Goal: Task Accomplishment & Management: Contribute content

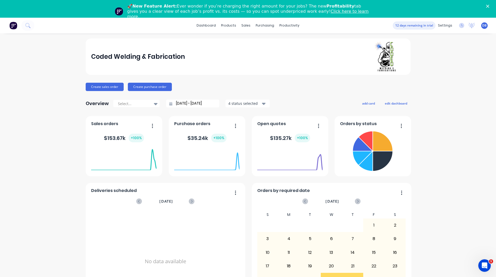
click at [449, 68] on div "Coded Welding & Fabrication Create sales order Create purchase order Overview S…" at bounding box center [248, 175] width 496 height 272
click at [241, 41] on div "Product Catalogue" at bounding box center [250, 42] width 32 height 5
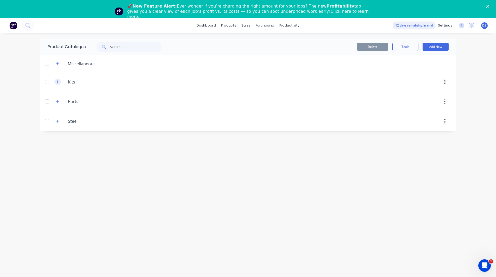
drag, startPoint x: 60, startPoint y: 85, endPoint x: 57, endPoint y: 79, distance: 6.2
click at [57, 79] on span at bounding box center [57, 82] width 7 height 7
click at [57, 79] on button "button" at bounding box center [57, 82] width 7 height 7
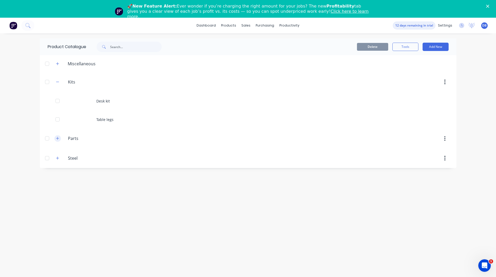
click at [59, 138] on icon "button" at bounding box center [57, 139] width 3 height 4
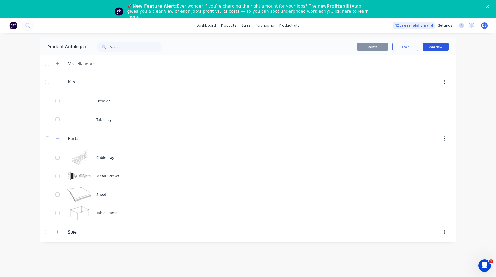
click at [435, 45] on button "Add New" at bounding box center [436, 47] width 26 height 8
drag, startPoint x: 417, startPoint y: 81, endPoint x: 421, endPoint y: 58, distance: 23.6
click at [421, 58] on div "Category" at bounding box center [424, 61] width 40 height 8
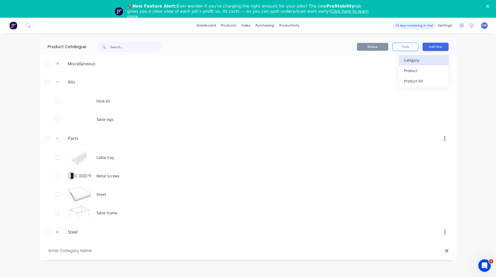
click at [421, 58] on div "Category" at bounding box center [424, 61] width 40 height 8
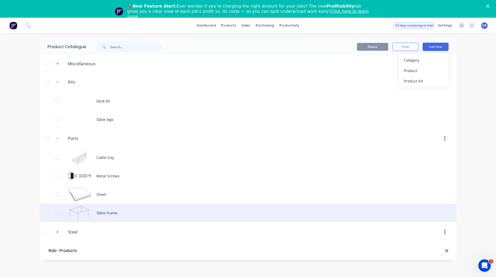
type input "Rob- Products"
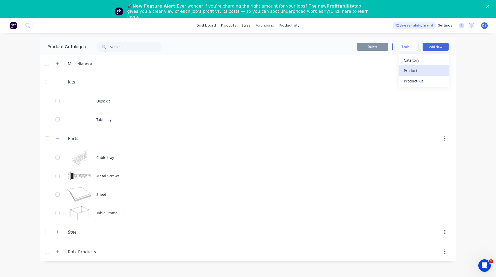
click at [419, 72] on div "Product" at bounding box center [424, 71] width 40 height 8
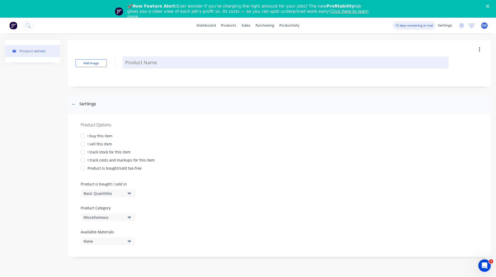
click at [149, 64] on textarea at bounding box center [286, 63] width 326 height 12
type textarea "x"
type textarea "2"
type textarea "x"
type textarea "20"
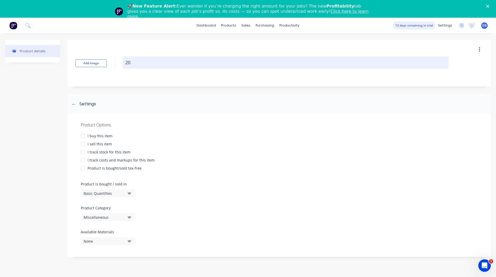
type textarea "x"
type textarea "200"
type textarea "x"
type textarea "200"
type textarea "x"
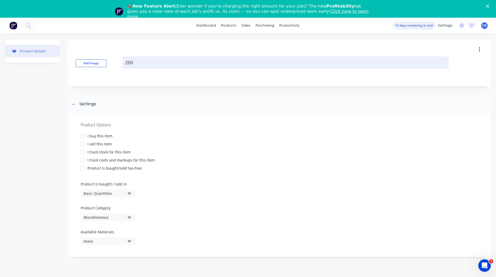
type textarea "200 U"
type textarea "x"
type textarea "200 UC"
type textarea "x"
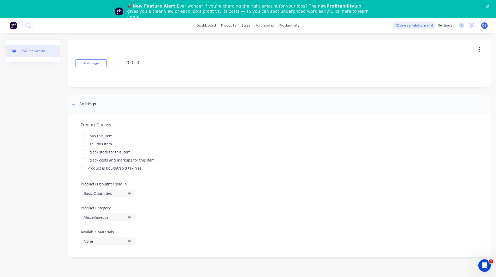
type textarea "200 UC"
type textarea "x"
type textarea "200 UC"
type textarea "x"
type textarea "200 UC 1"
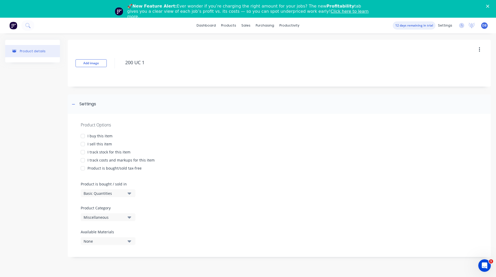
type textarea "x"
type textarea "200 UC 14"
type textarea "x"
type textarea "200 UC 14."
type textarea "x"
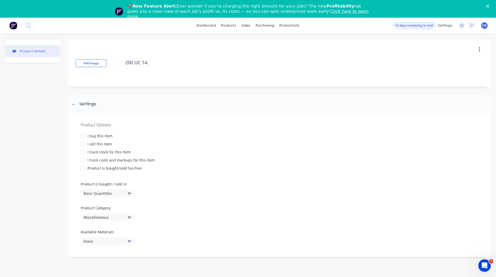
type textarea "200 UC 14."
type textarea "x"
type textarea "200 UC 14"
type textarea "x"
type textarea "200 UC 1"
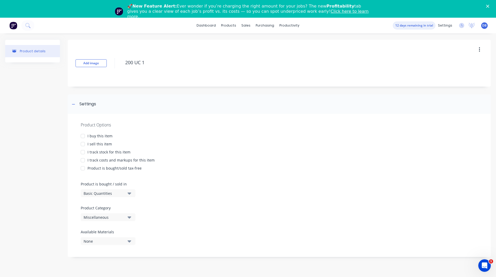
type textarea "x"
type textarea "200 UC"
type textarea "x"
type textarea "200 UC 4"
type textarea "x"
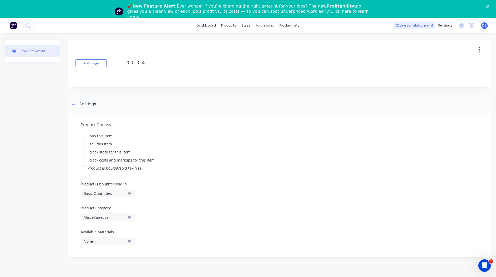
type textarea "200 UC 46"
type textarea "x"
type textarea "200 UC 46."
type textarea "x"
type textarea "200 UC 46.2"
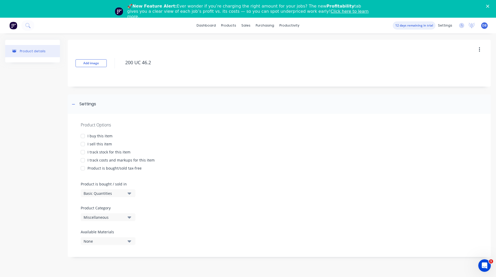
type textarea "x"
type textarea "200 UC 46.2"
type textarea "x"
type textarea "200 UC 46.2"
type textarea "x"
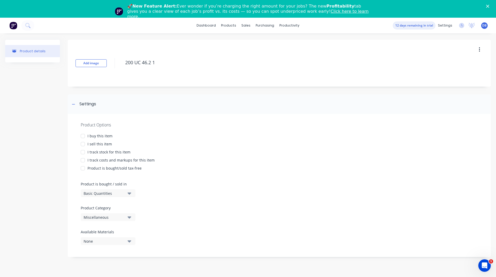
type textarea "200 UC 46.2 13"
type textarea "x"
type textarea "200 UC 46.2 13."
type textarea "x"
type textarea "200 UC 46.2 13.5"
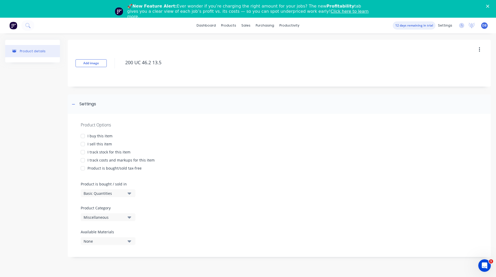
type textarea "x"
type textarea "200 UC 46.2 13.5M"
type textarea "x"
type textarea "200 UC 46.2 13.5M"
type textarea "x"
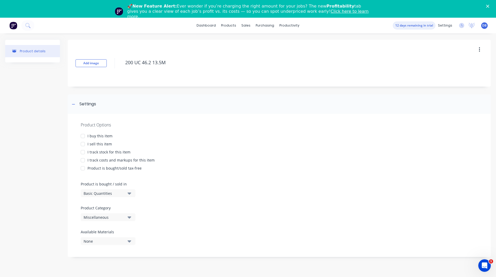
type textarea "200 UC 46.2 13.5M B"
type textarea "x"
type textarea "200 UC 46.2 13.5M Bl"
type textarea "x"
type textarea "200 UC 46.2 13.5M Bla"
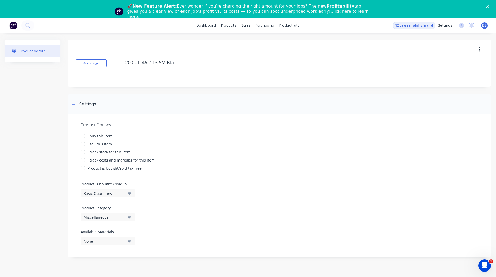
type textarea "x"
type textarea "200 UC 46.2 13.5M Blac"
type textarea "x"
type textarea "200 UC 46.2 13.5M Black"
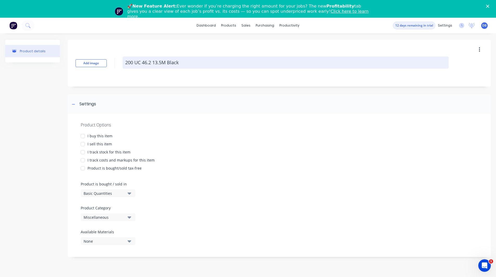
click at [158, 61] on textarea "200 UC 46.2 13.5M Black" at bounding box center [286, 63] width 326 height 12
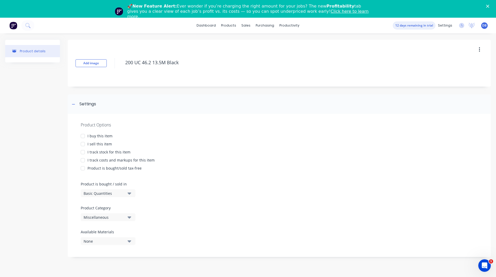
click at [83, 144] on div at bounding box center [83, 144] width 10 height 10
click at [82, 160] on div at bounding box center [83, 160] width 10 height 10
type textarea "x"
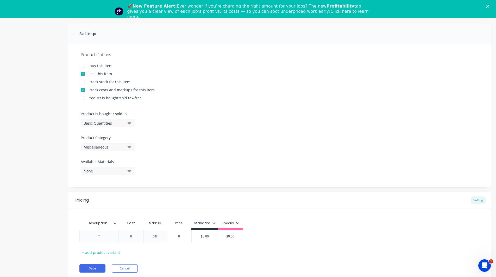
type textarea "200 UC 46.2 13.5M Black"
type textarea "x"
type textarea "200 UC 46.2 13.5M Black"
click at [102, 124] on div "Basic Quantities" at bounding box center [105, 123] width 42 height 5
click at [200, 123] on div "Product Options I buy this item I sell this item I track stock for this item I …" at bounding box center [279, 115] width 423 height 143
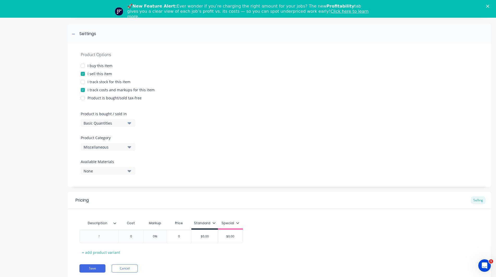
scroll to position [18, 0]
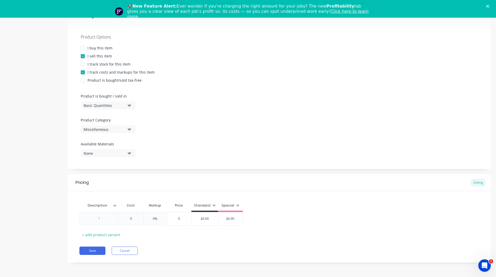
click at [96, 130] on div "Miscellaneous" at bounding box center [105, 129] width 42 height 5
click at [107, 190] on div "Rob- Products" at bounding box center [120, 189] width 78 height 10
type textarea "x"
click at [102, 216] on div at bounding box center [99, 219] width 26 height 7
paste div
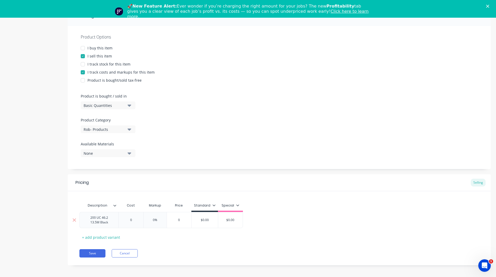
type textarea "x"
type input "0"
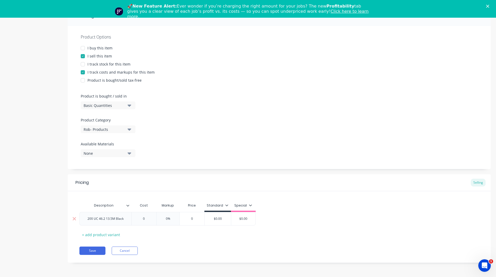
click at [134, 221] on input "0" at bounding box center [144, 219] width 26 height 5
type textarea "x"
type input "02"
type textarea "x"
type input "0202"
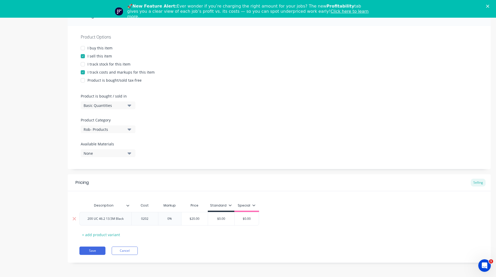
type textarea "x"
type input "$2,027.00"
click at [45, 196] on div "Product details" at bounding box center [32, 111] width 55 height 319
click at [172, 218] on input "0%" at bounding box center [173, 219] width 26 height 5
type input "%"
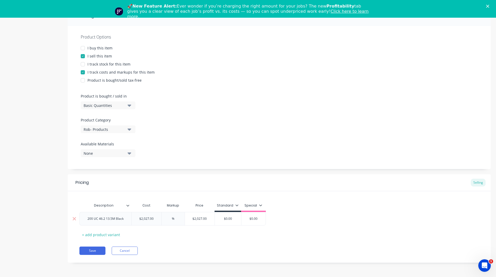
type textarea "x"
type input "20%"
type textarea "x"
type input "20%"
click at [240, 207] on div "Standard" at bounding box center [231, 205] width 22 height 5
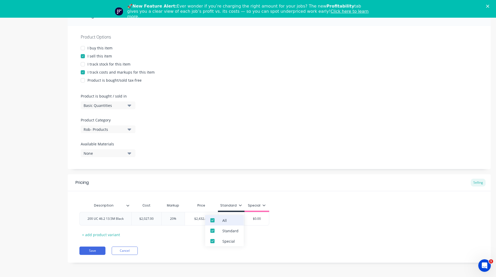
click at [216, 221] on div at bounding box center [212, 220] width 10 height 10
type textarea "x"
click at [250, 238] on div "Description Cost Markup Price Standard 200 UC 46.2 13.5M Black $2,027.00 $2,027…" at bounding box center [279, 220] width 400 height 39
type input "$0.00"
click at [234, 220] on input "$0.00" at bounding box center [231, 219] width 26 height 5
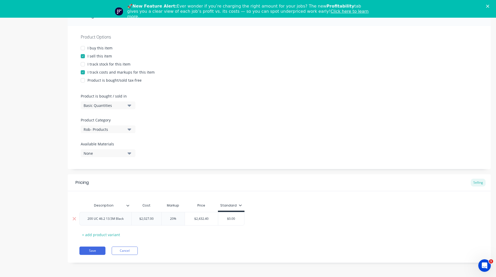
type textarea "x"
type input "$0.0"
type textarea "x"
type input "$0."
type textarea "x"
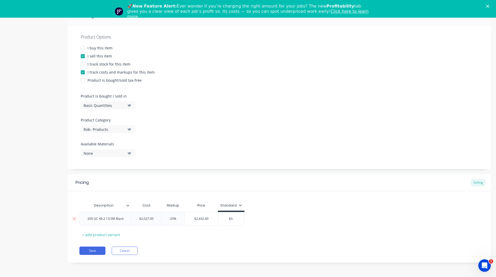
type input "$0"
type textarea "x"
type input "$"
type textarea "x"
type input "$2"
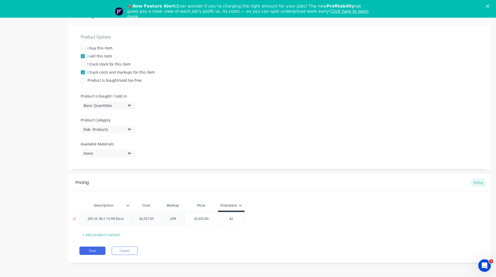
type textarea "x"
type input "$23"
type textarea "x"
type input "$2"
type textarea "x"
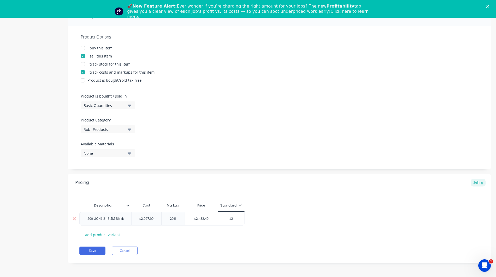
type input "$"
type textarea "x"
type input "$2"
type textarea "x"
type input "$24"
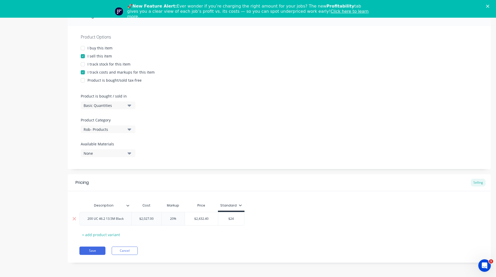
type textarea "x"
type input "$2432"
type textarea "x"
type input "$2432."
type textarea "x"
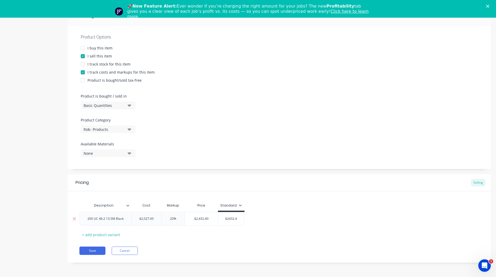
type input "$2432.40"
type textarea "x"
type input "$2432.40"
click at [183, 251] on div "Save Cancel" at bounding box center [285, 251] width 412 height 8
click at [89, 249] on button "Save" at bounding box center [92, 251] width 26 height 8
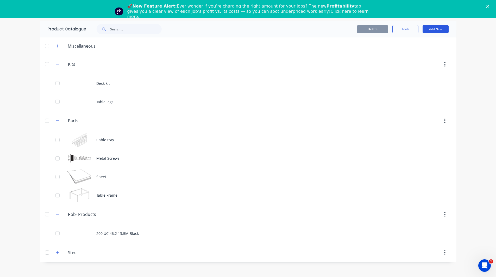
click at [432, 29] on button "Add New" at bounding box center [436, 29] width 26 height 8
click at [420, 54] on div "Product" at bounding box center [424, 53] width 40 height 8
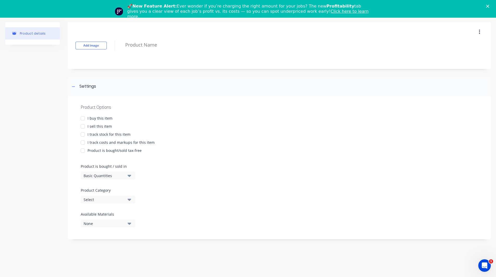
click at [52, 212] on div "Product details" at bounding box center [32, 133] width 55 height 223
click at [44, 191] on div "Product details" at bounding box center [32, 133] width 55 height 223
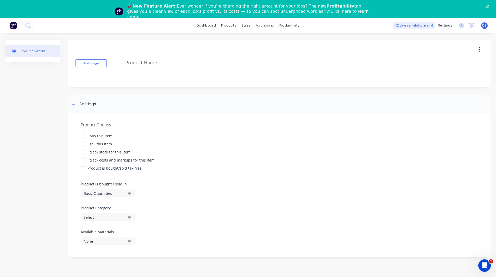
click at [9, 28] on button at bounding box center [13, 25] width 11 height 10
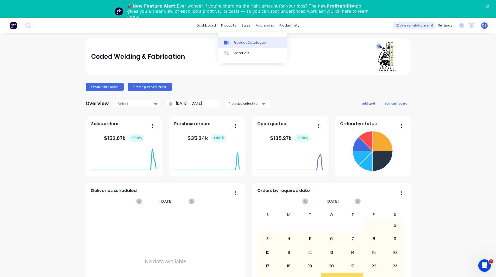
click at [244, 45] on link "Product Catalogue" at bounding box center [252, 42] width 69 height 10
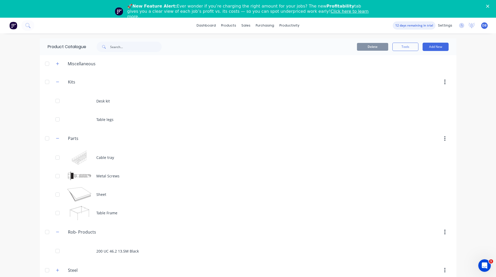
click at [476, 114] on div "dashboard products sales purchasing productivity dashboard products Product Cat…" at bounding box center [248, 156] width 496 height 277
click at [36, 180] on div "dashboard products sales purchasing productivity dashboard products Product Cat…" at bounding box center [248, 156] width 496 height 277
click at [57, 83] on icon "button" at bounding box center [57, 82] width 3 height 4
click at [59, 104] on button "button" at bounding box center [57, 101] width 7 height 7
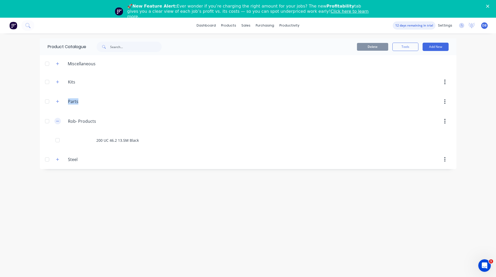
drag, startPoint x: 21, startPoint y: 111, endPoint x: 55, endPoint y: 122, distance: 35.8
click at [55, 122] on div "dashboard products sales purchasing productivity dashboard products Product Cat…" at bounding box center [248, 156] width 496 height 277
click at [55, 122] on button "button" at bounding box center [57, 121] width 7 height 7
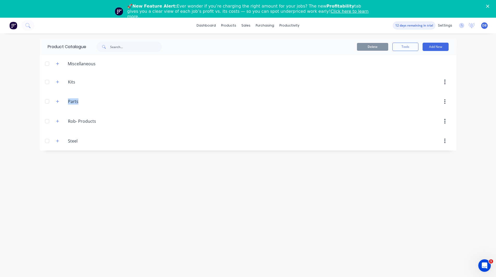
click at [26, 121] on div "dashboard products sales purchasing productivity dashboard products Product Cat…" at bounding box center [248, 156] width 496 height 277
click at [43, 200] on div "Product Catalogue Delete Tools Add New Miscellaneous Kits Kits Desk kit Table l…" at bounding box center [248, 164] width 417 height 251
click at [102, 225] on div "Product Catalogue Delete Tools Add New Miscellaneous Kits Kits Desk kit Table l…" at bounding box center [248, 164] width 417 height 251
click at [0, 85] on div "dashboard products sales purchasing productivity dashboard products Product Cat…" at bounding box center [248, 156] width 496 height 277
click at [271, 194] on div "Product Catalogue Delete Tools Add New Miscellaneous Kits Kits Desk kit Table l…" at bounding box center [248, 164] width 417 height 251
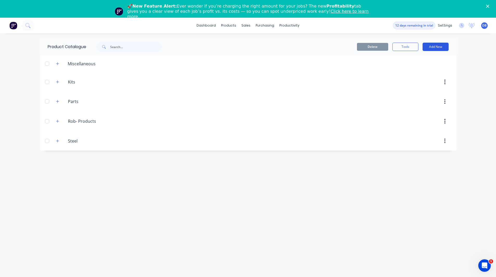
drag, startPoint x: 435, startPoint y: 53, endPoint x: 436, endPoint y: 47, distance: 6.5
click at [436, 47] on div "Delete Tools Add New" at bounding box center [316, 47] width 282 height 17
click at [436, 47] on button "Add New" at bounding box center [436, 47] width 26 height 8
click at [420, 71] on div "Product" at bounding box center [424, 71] width 40 height 8
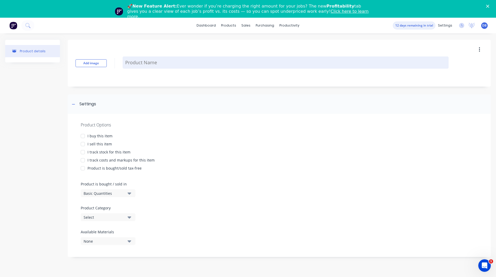
click at [140, 64] on textarea at bounding box center [286, 63] width 326 height 12
type textarea "x"
type textarea "S"
type textarea "x"
type textarea "SH"
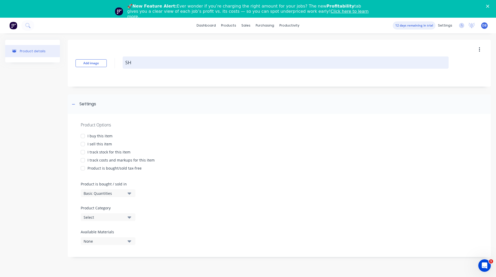
type textarea "x"
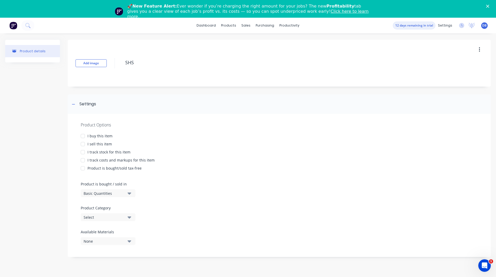
type textarea "SHS"
type textarea "x"
type textarea "SHS"
click at [153, 79] on div "Add image SHS" at bounding box center [279, 63] width 423 height 47
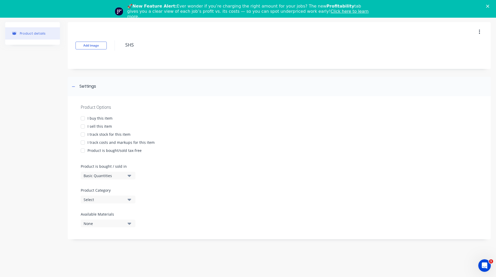
click at [82, 120] on div at bounding box center [83, 118] width 10 height 10
click at [82, 128] on div at bounding box center [83, 126] width 10 height 10
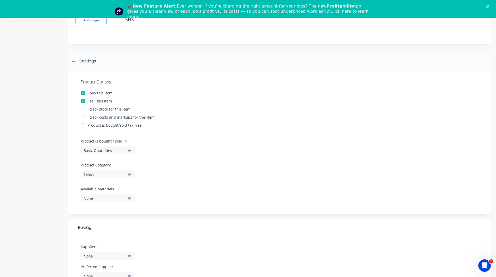
click at [83, 117] on div at bounding box center [83, 117] width 10 height 10
click at [83, 110] on div at bounding box center [83, 109] width 10 height 10
type textarea "x"
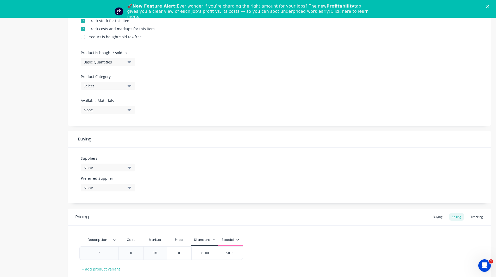
scroll to position [148, 0]
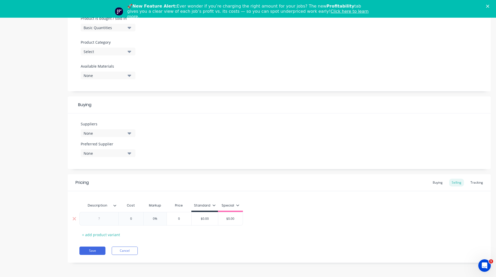
click at [98, 218] on div at bounding box center [99, 219] width 26 height 7
type textarea "x"
click at [23, 77] on div "Product details" at bounding box center [32, 72] width 55 height 397
